Goal: Entertainment & Leisure: Consume media (video, audio)

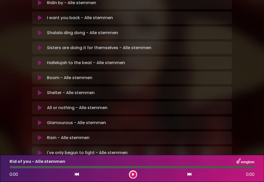
scroll to position [155, 0]
click at [93, 150] on p "I've only begun to fight - Alle stemmen Loading Track..." at bounding box center [87, 153] width 81 height 6
click at [40, 146] on div "I've only begun to fight - Alle stemmen Loading Track... Name" at bounding box center [132, 152] width 200 height 12
click at [41, 150] on icon at bounding box center [40, 152] width 4 height 5
click at [134, 176] on button at bounding box center [133, 174] width 6 height 6
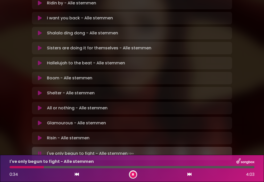
click at [52, 167] on div at bounding box center [132, 167] width 245 height 2
click at [102, 167] on div at bounding box center [132, 167] width 245 height 2
click at [177, 166] on div at bounding box center [132, 167] width 245 height 2
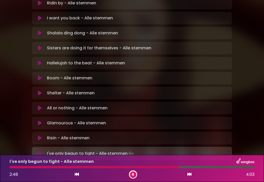
click at [174, 167] on div at bounding box center [94, 167] width 169 height 2
click at [198, 166] on div at bounding box center [132, 167] width 245 height 2
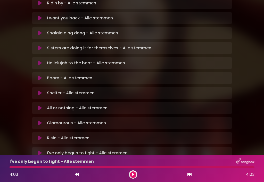
click at [42, 135] on button at bounding box center [40, 137] width 10 height 5
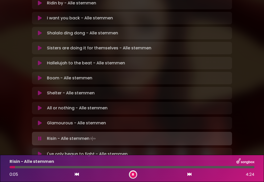
click at [55, 167] on div at bounding box center [132, 167] width 245 height 2
click at [60, 166] on div at bounding box center [132, 167] width 245 height 2
click at [66, 167] on div at bounding box center [41, 167] width 62 height 2
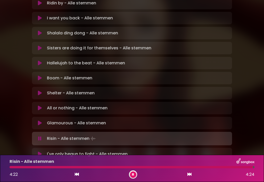
click at [40, 120] on icon at bounding box center [40, 122] width 4 height 5
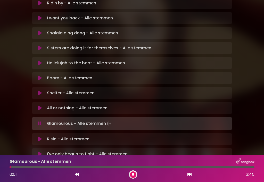
click at [31, 166] on div at bounding box center [132, 167] width 245 height 2
click at [29, 168] on div at bounding box center [23, 167] width 26 height 2
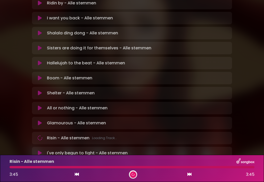
click at [39, 105] on icon at bounding box center [40, 107] width 4 height 5
click at [42, 105] on icon at bounding box center [40, 107] width 4 height 5
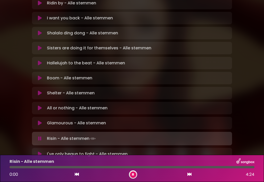
click at [44, 105] on button at bounding box center [40, 107] width 10 height 5
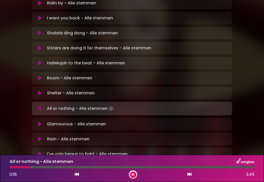
click at [136, 174] on button at bounding box center [133, 174] width 6 height 6
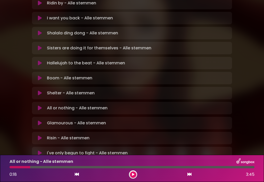
click at [132, 178] on div "All or nothing - Alle stemmen 0:18 3:45" at bounding box center [132, 167] width 264 height 27
click at [135, 174] on button at bounding box center [133, 174] width 6 height 6
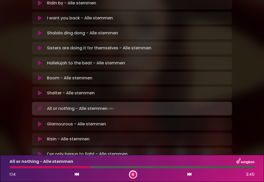
click at [101, 166] on div at bounding box center [132, 167] width 245 height 2
click at [135, 174] on button at bounding box center [133, 174] width 6 height 6
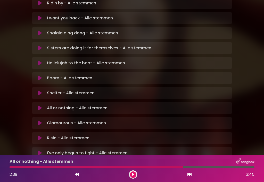
click at [135, 174] on button at bounding box center [133, 174] width 6 height 6
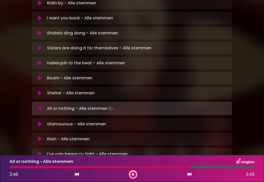
click at [161, 166] on div at bounding box center [100, 167] width 180 height 2
click at [148, 168] on div at bounding box center [89, 167] width 158 height 2
click at [39, 90] on icon at bounding box center [40, 92] width 4 height 5
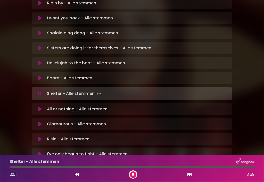
click at [134, 172] on button at bounding box center [133, 174] width 6 height 6
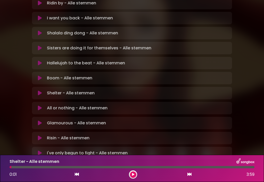
click at [133, 175] on icon at bounding box center [133, 174] width 3 height 4
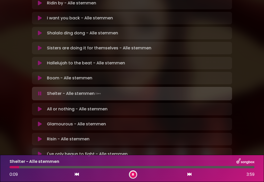
click at [37, 166] on div at bounding box center [132, 167] width 245 height 2
click at [81, 166] on div at bounding box center [132, 167] width 245 height 2
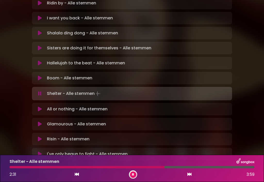
click at [205, 167] on div at bounding box center [132, 167] width 245 height 2
click at [41, 75] on icon at bounding box center [40, 77] width 4 height 5
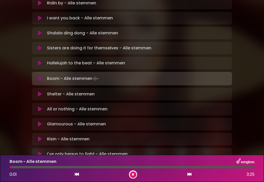
click at [134, 173] on icon at bounding box center [133, 174] width 4 height 3
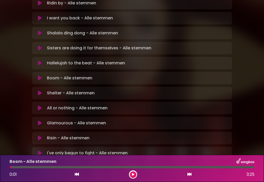
scroll to position [89, 0]
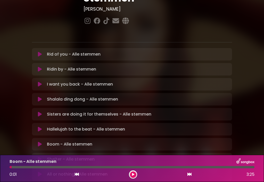
click at [42, 78] on div "I want you back - Alle stemmen Loading Track... Your Feedback" at bounding box center [132, 84] width 200 height 12
click at [134, 176] on button at bounding box center [133, 174] width 6 height 6
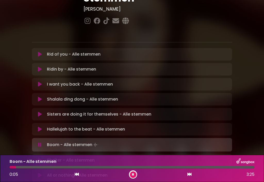
click at [31, 167] on div at bounding box center [132, 167] width 245 height 2
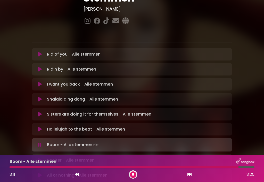
click at [134, 173] on icon at bounding box center [133, 173] width 3 height 3
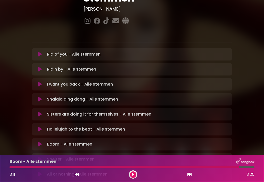
click at [40, 48] on div "Rid of you - Alle stemmen Loading Track..." at bounding box center [132, 136] width 200 height 177
click at [43, 63] on div "Ridin by - Alle stemmen Loading Track..." at bounding box center [132, 69] width 200 height 12
click at [39, 48] on div "Rid of you - Alle stemmen Loading Track..." at bounding box center [132, 136] width 200 height 177
click at [41, 63] on div "Ridin by - Alle stemmen Loading Track..." at bounding box center [132, 69] width 200 height 12
click at [44, 63] on div "Ridin by - Alle stemmen Loading Track..." at bounding box center [132, 69] width 200 height 12
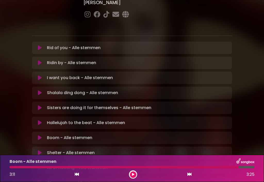
scroll to position [87, 0]
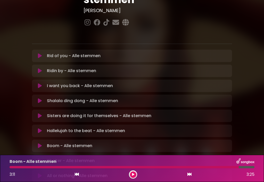
click at [43, 128] on button at bounding box center [40, 130] width 10 height 5
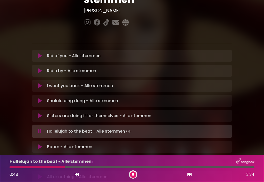
click at [89, 167] on div at bounding box center [132, 167] width 245 height 2
click at [101, 166] on div at bounding box center [132, 167] width 245 height 2
click at [163, 166] on div at bounding box center [132, 167] width 245 height 2
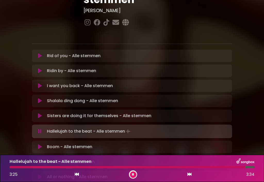
click at [42, 113] on button at bounding box center [40, 115] width 10 height 5
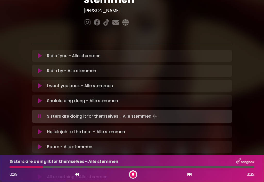
click at [51, 166] on div at bounding box center [132, 167] width 245 height 2
click at [148, 167] on div at bounding box center [132, 167] width 245 height 2
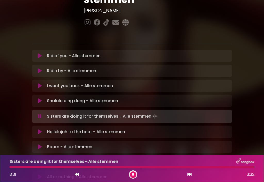
click at [42, 98] on button at bounding box center [40, 100] width 10 height 5
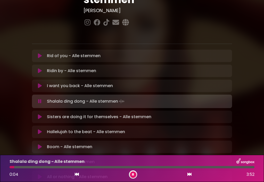
click at [23, 167] on div at bounding box center [132, 167] width 245 height 2
click at [69, 166] on div at bounding box center [132, 167] width 245 height 2
click at [75, 166] on div at bounding box center [132, 167] width 245 height 2
click at [140, 166] on div at bounding box center [132, 167] width 245 height 2
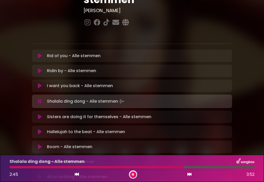
click at [196, 167] on div at bounding box center [132, 167] width 245 height 2
click at [134, 175] on icon at bounding box center [133, 174] width 4 height 4
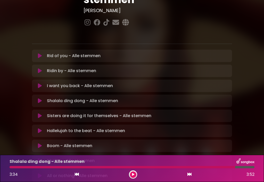
click at [41, 83] on icon at bounding box center [40, 85] width 4 height 5
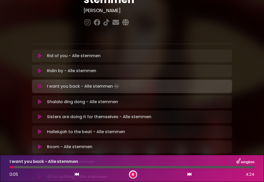
click at [44, 166] on div at bounding box center [132, 167] width 245 height 2
click at [54, 166] on div at bounding box center [132, 167] width 245 height 2
click at [92, 166] on div at bounding box center [132, 167] width 245 height 2
click at [106, 166] on div at bounding box center [132, 167] width 245 height 2
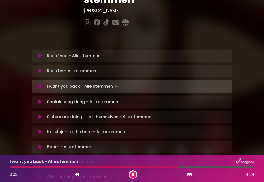
click at [186, 167] on div at bounding box center [132, 167] width 245 height 2
click at [135, 173] on button at bounding box center [133, 174] width 6 height 6
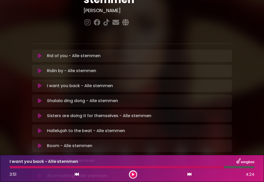
click at [39, 68] on icon at bounding box center [40, 70] width 4 height 5
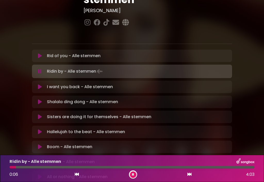
click at [35, 166] on div at bounding box center [132, 167] width 245 height 2
click at [48, 166] on div at bounding box center [132, 167] width 245 height 2
click at [114, 166] on div at bounding box center [132, 167] width 245 height 2
click at [146, 166] on div at bounding box center [132, 167] width 245 height 2
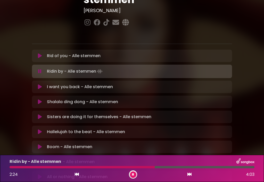
click at [167, 166] on div at bounding box center [132, 167] width 245 height 2
click at [134, 175] on icon at bounding box center [133, 174] width 3 height 2
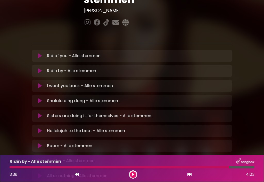
click at [41, 53] on icon at bounding box center [40, 55] width 4 height 5
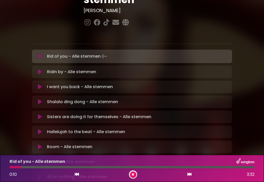
click at [27, 166] on div at bounding box center [132, 167] width 245 height 2
click at [40, 167] on div at bounding box center [132, 167] width 245 height 2
click at [84, 168] on div at bounding box center [132, 167] width 245 height 2
click at [121, 166] on div at bounding box center [132, 167] width 245 height 2
click at [118, 166] on div at bounding box center [68, 167] width 116 height 2
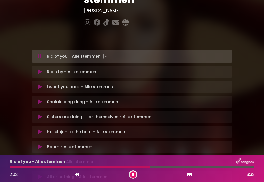
click at [159, 166] on div at bounding box center [132, 167] width 245 height 2
click at [162, 167] on div at bounding box center [132, 167] width 245 height 2
click at [134, 175] on button at bounding box center [133, 174] width 6 height 6
